Goal: Use online tool/utility: Utilize a website feature to perform a specific function

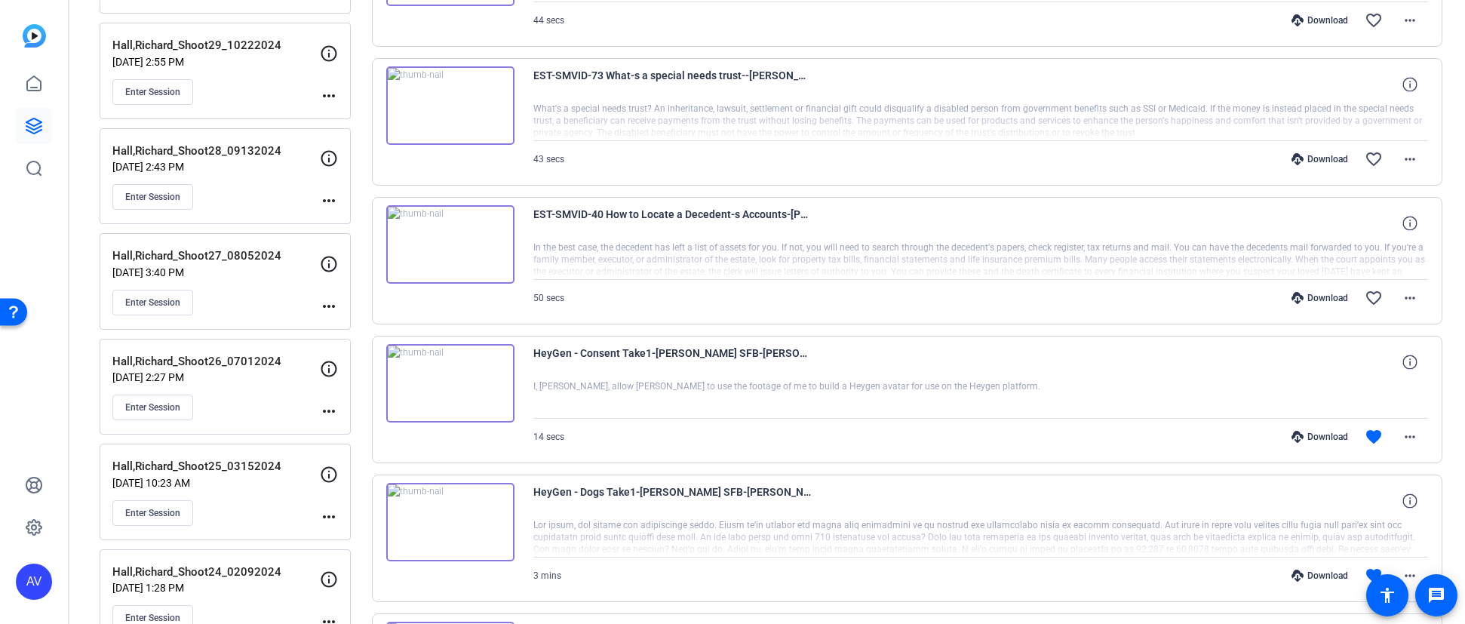
scroll to position [1, 0]
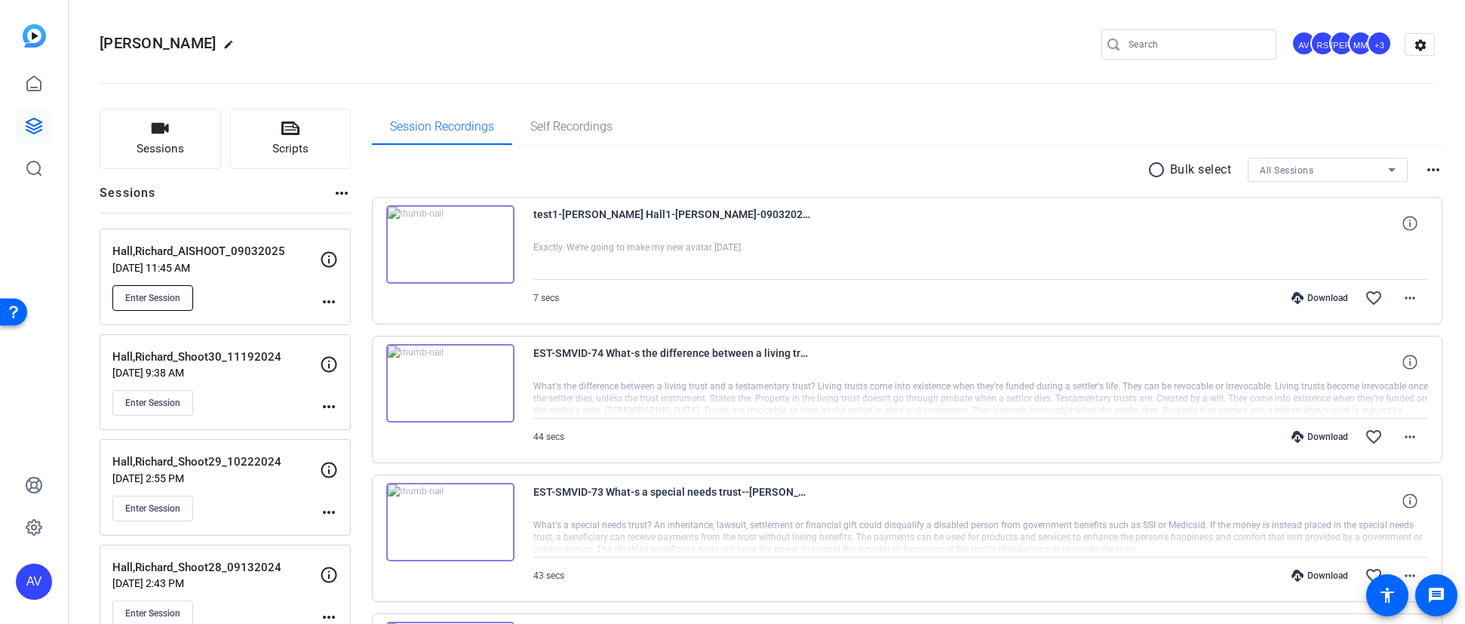
click at [144, 305] on button "Enter Session" at bounding box center [152, 298] width 81 height 26
click at [156, 292] on span "Enter Session" at bounding box center [152, 298] width 55 height 12
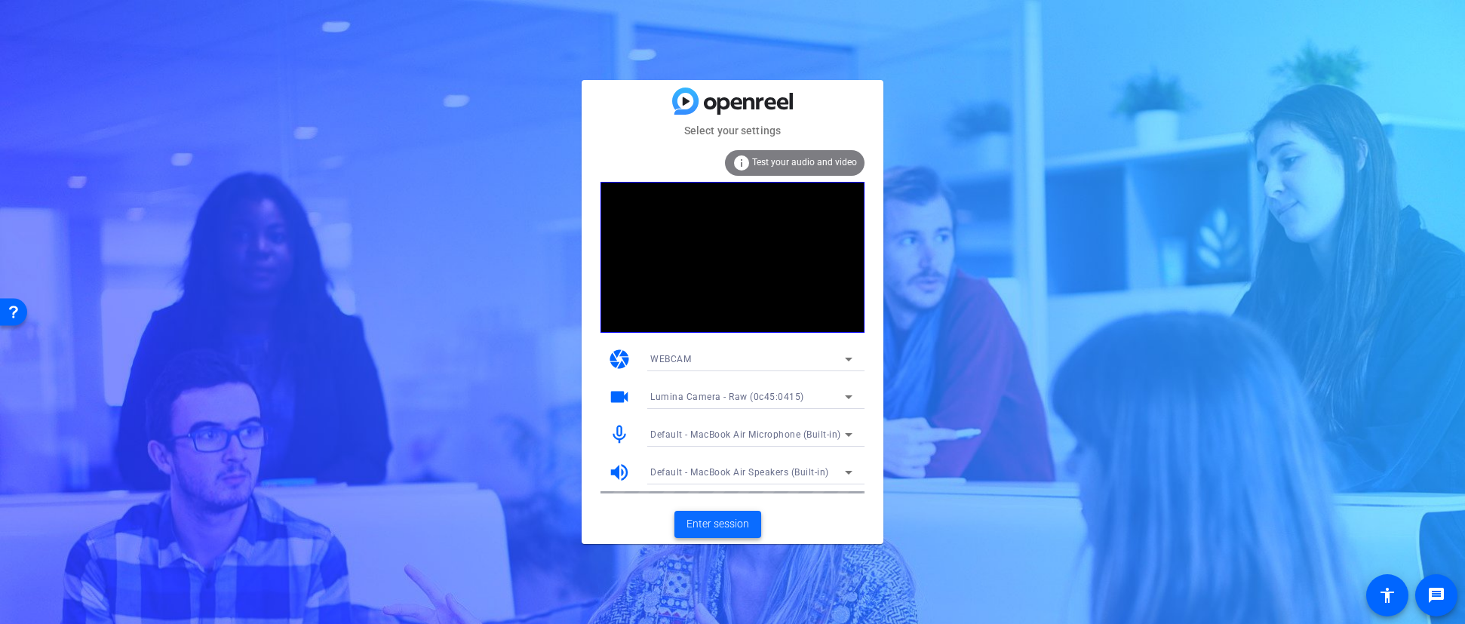
click at [695, 523] on span "Enter session" at bounding box center [718, 524] width 63 height 16
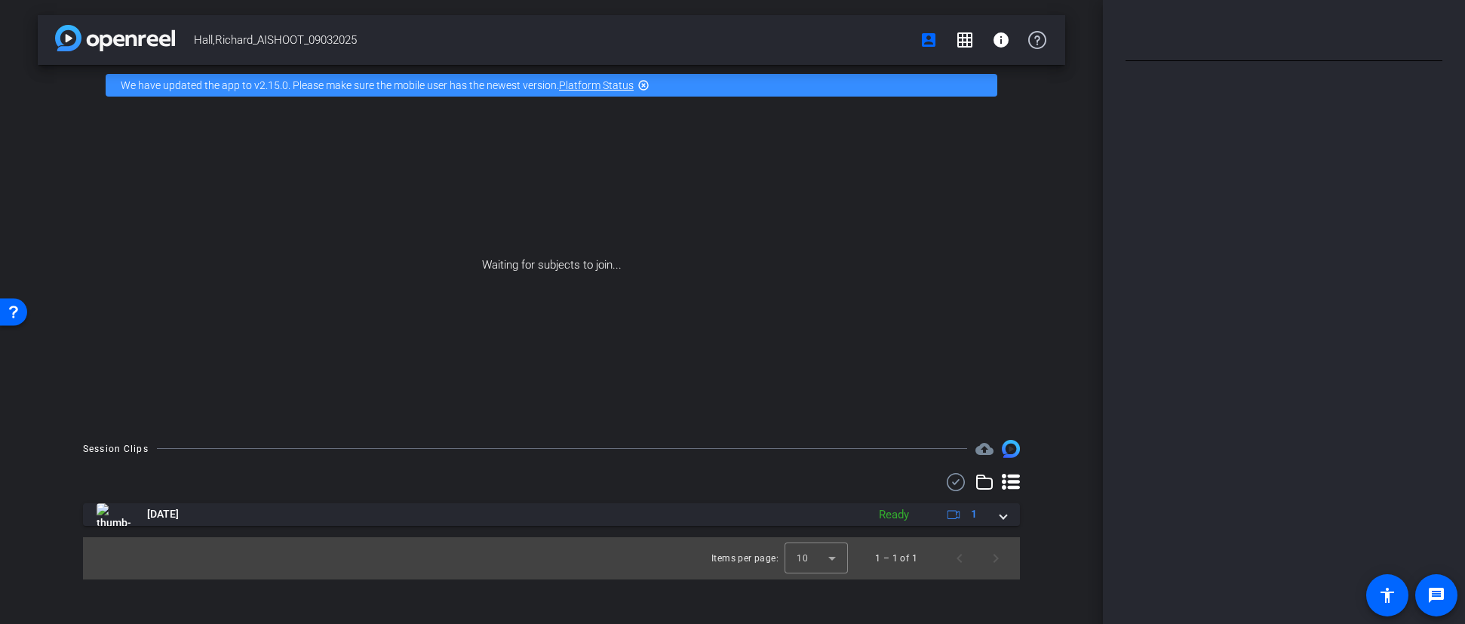
type input "HeyGen - Dogs"
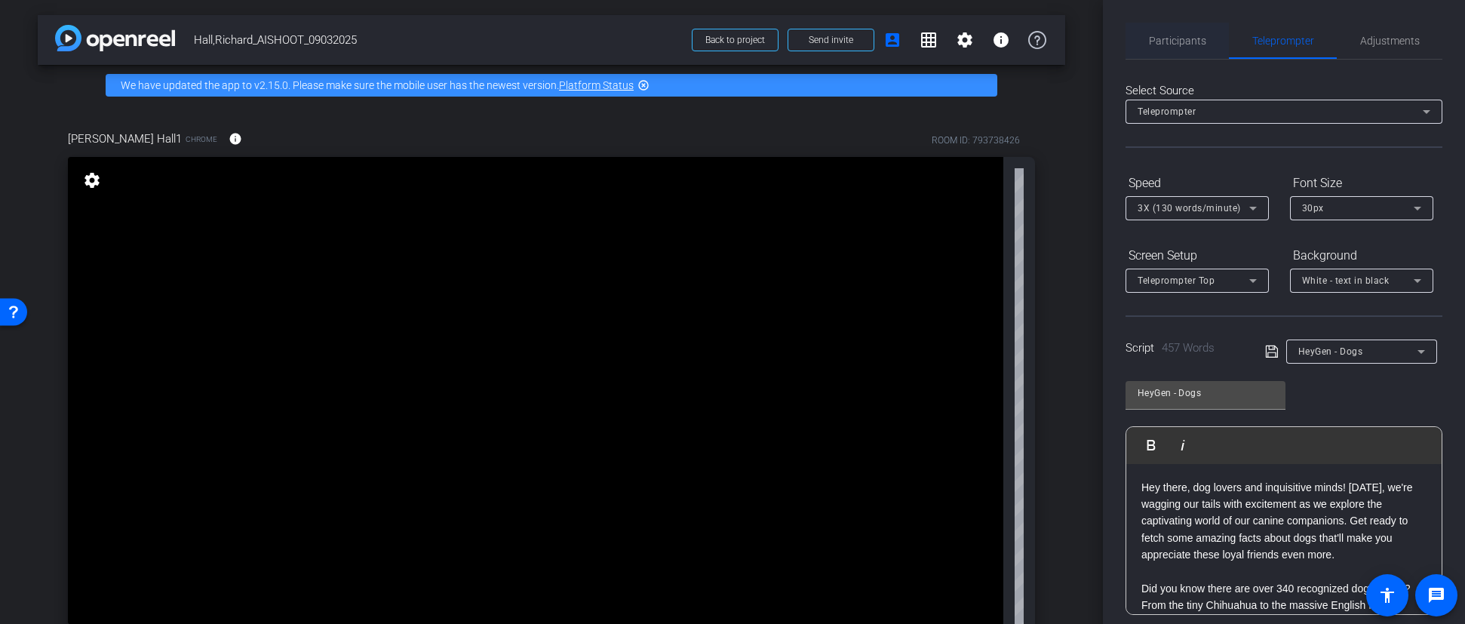
click at [1171, 35] on span "Participants" at bounding box center [1177, 40] width 57 height 11
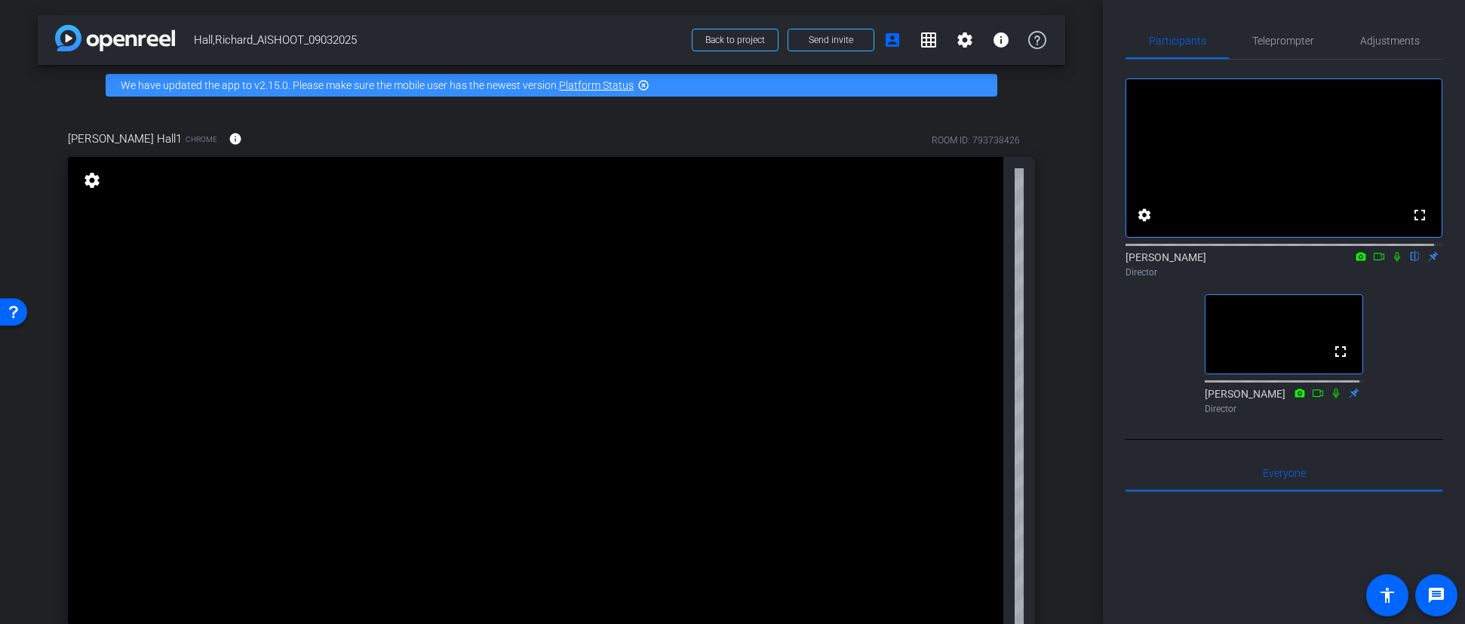
click at [1392, 262] on icon at bounding box center [1398, 256] width 12 height 11
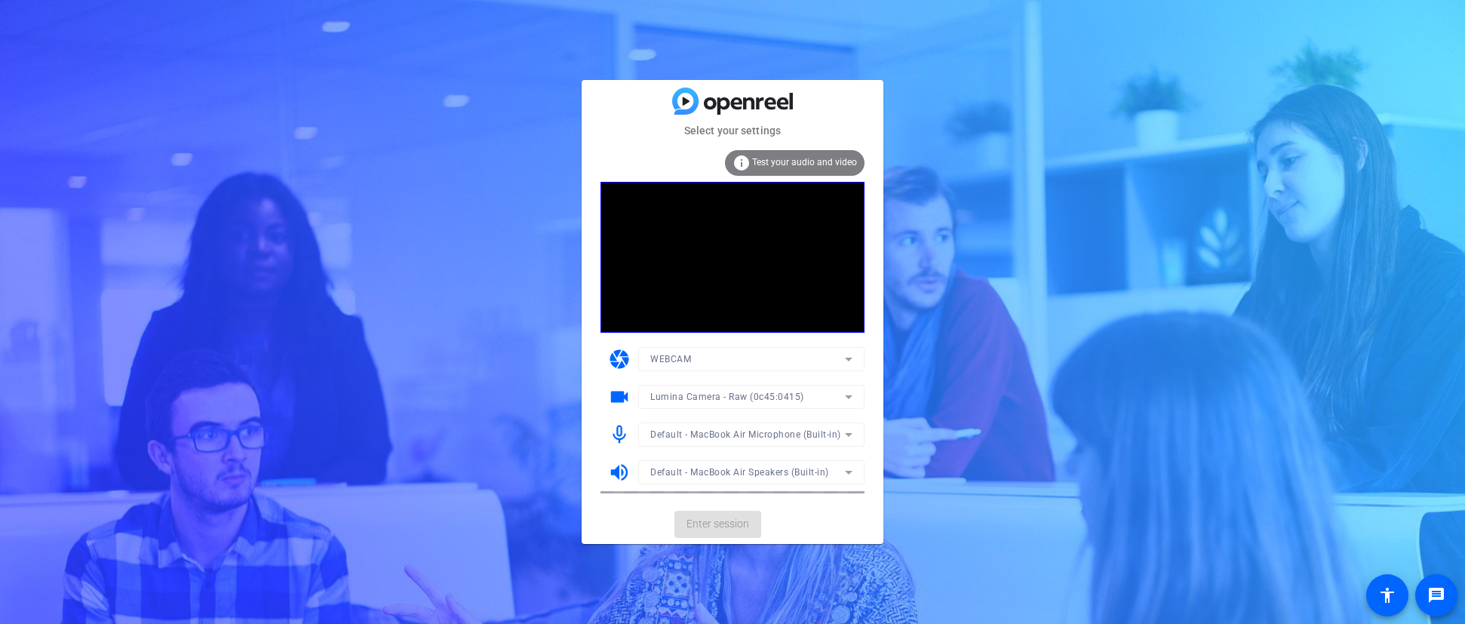
click at [690, 527] on mat-card-actions "Enter session" at bounding box center [733, 524] width 302 height 39
click at [694, 527] on span "Enter session" at bounding box center [718, 524] width 63 height 16
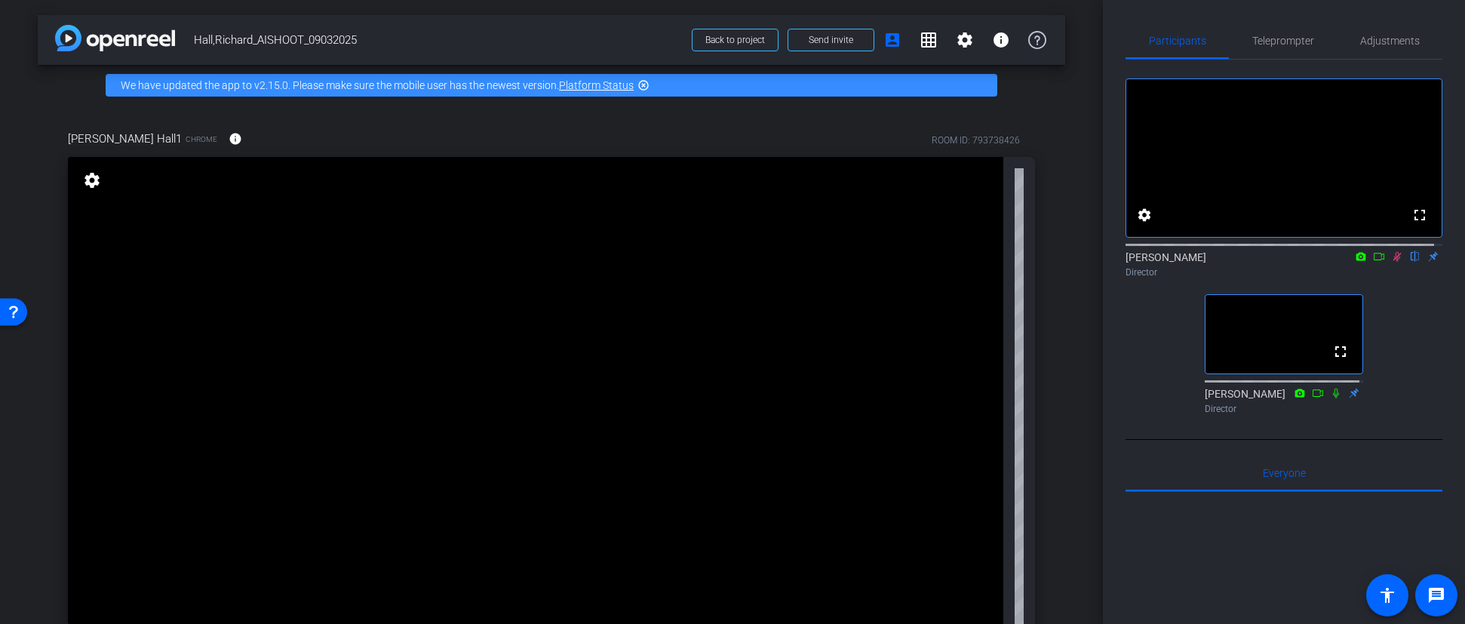
click at [1392, 262] on icon at bounding box center [1398, 256] width 12 height 11
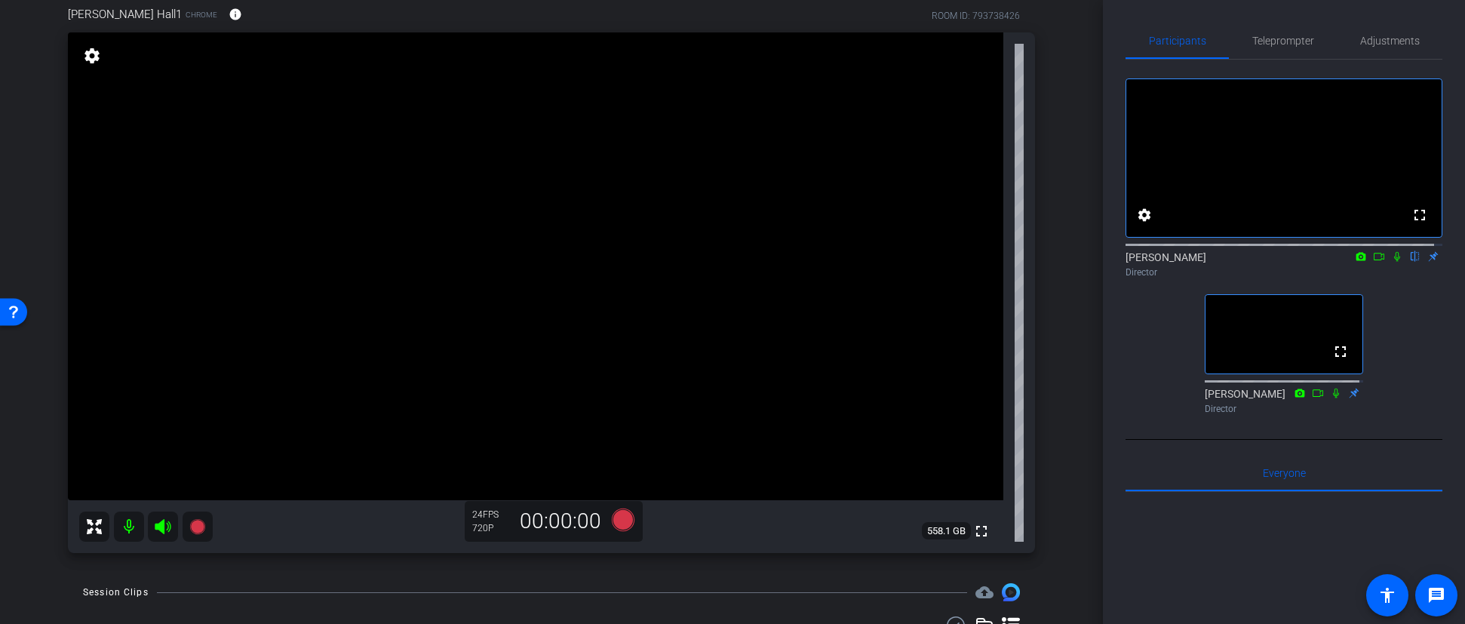
scroll to position [77, 0]
